Goal: Task Accomplishment & Management: Manage account settings

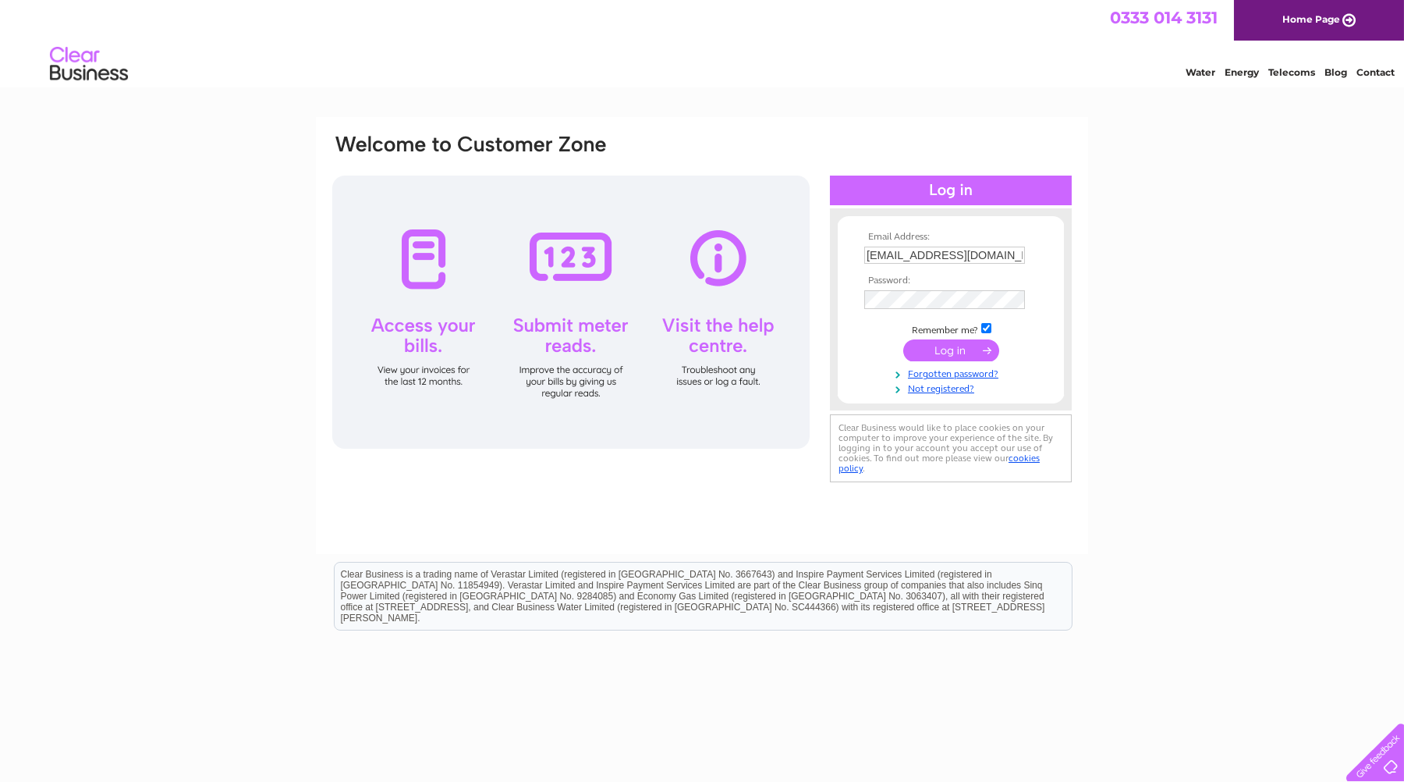
click at [953, 193] on div at bounding box center [951, 191] width 242 height 30
click at [954, 350] on input "submit" at bounding box center [951, 350] width 96 height 22
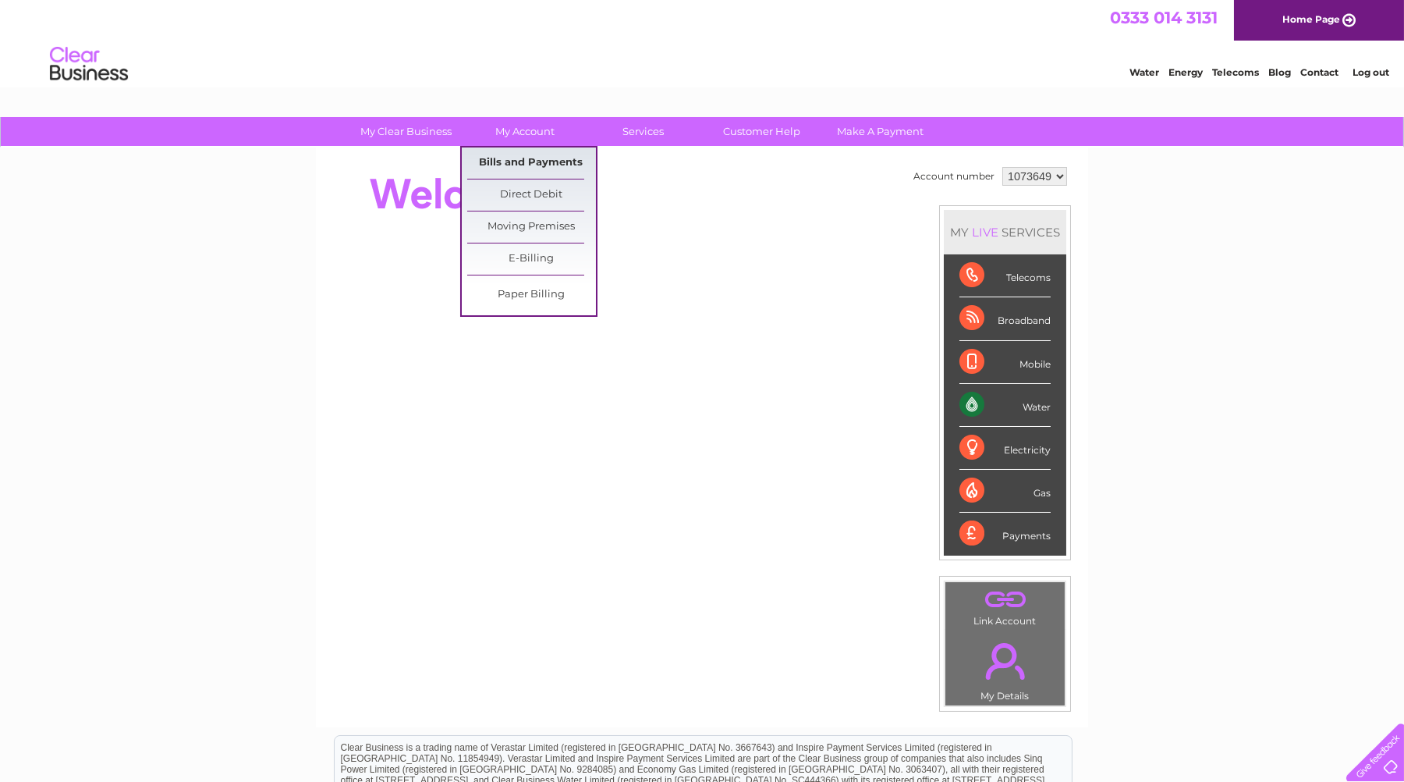
click at [527, 162] on link "Bills and Payments" at bounding box center [531, 162] width 129 height 31
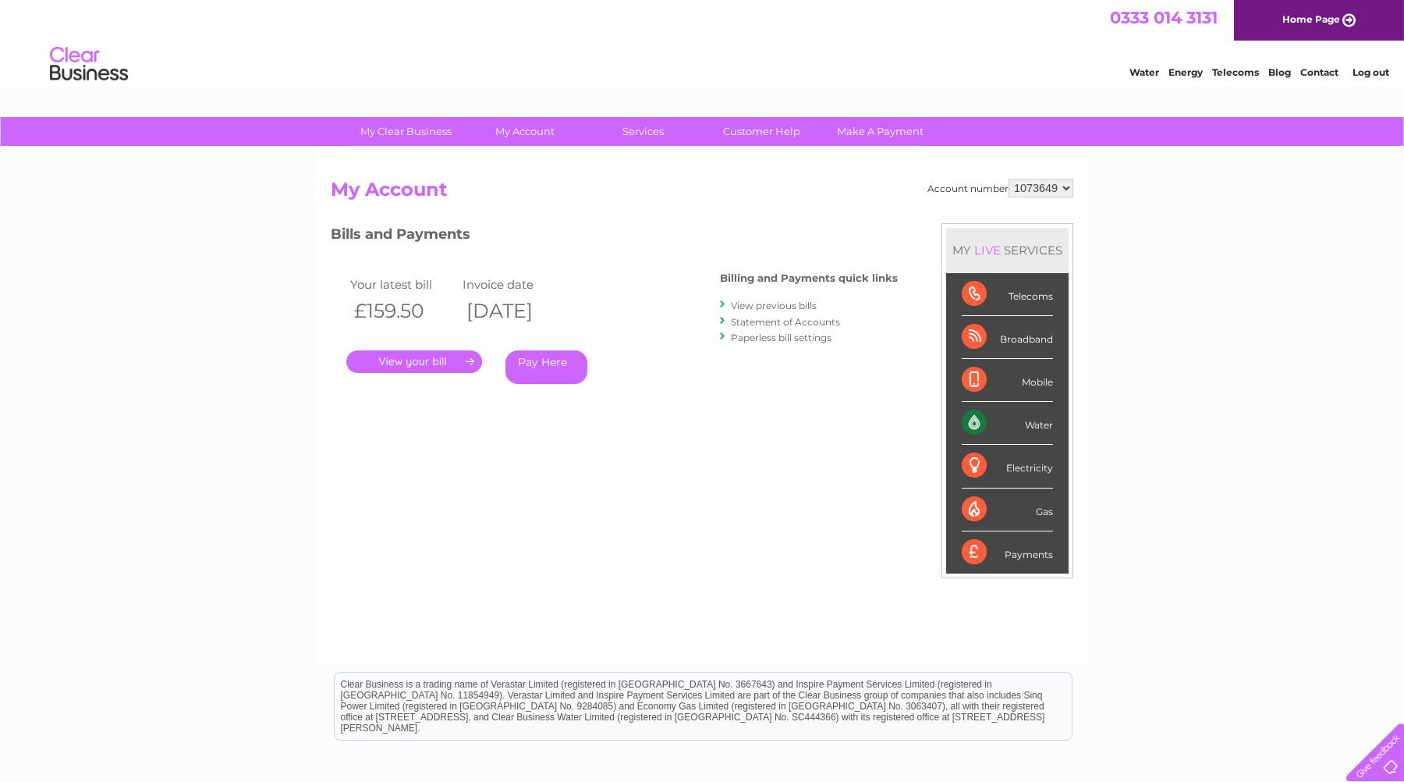
click at [456, 367] on link "." at bounding box center [414, 361] width 136 height 23
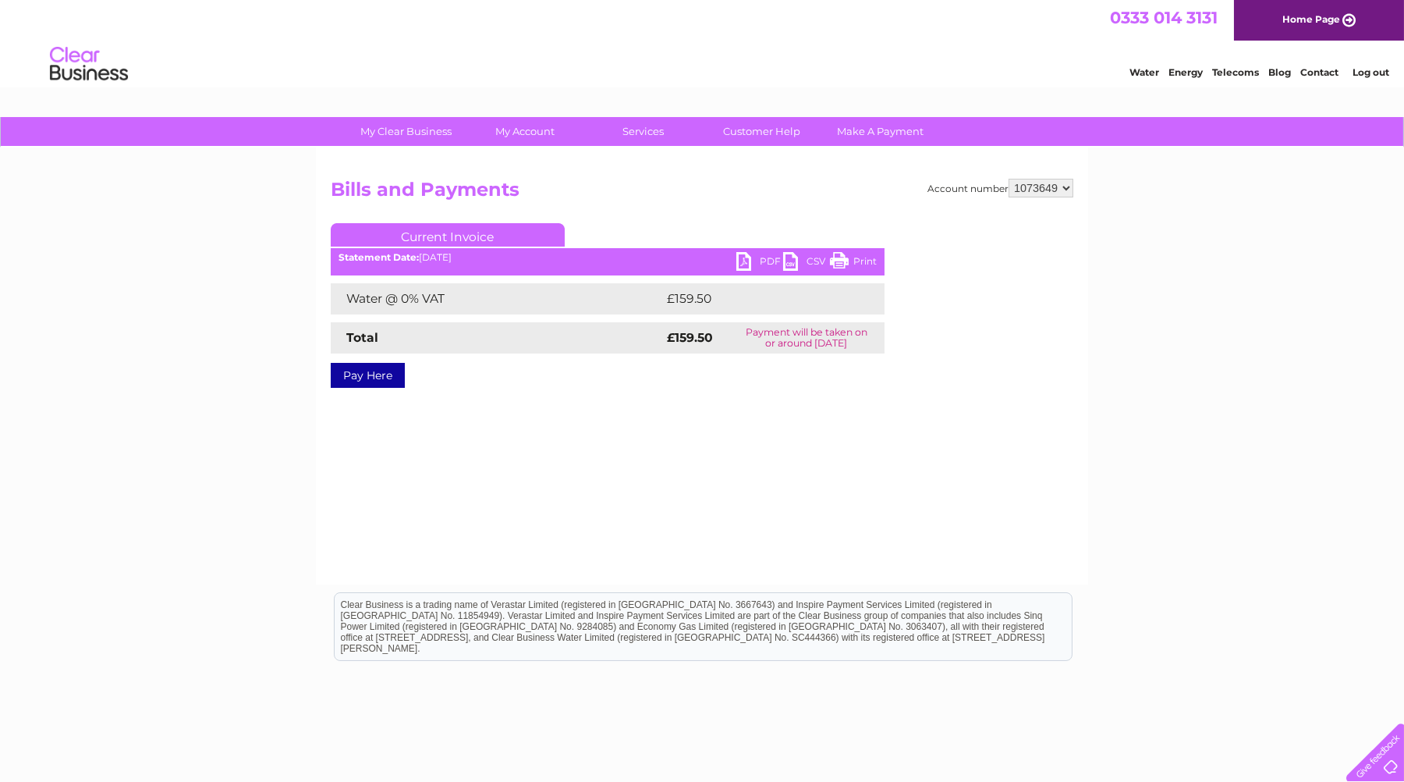
click at [737, 264] on link "PDF" at bounding box center [760, 263] width 47 height 23
